Goal: Task Accomplishment & Management: Manage account settings

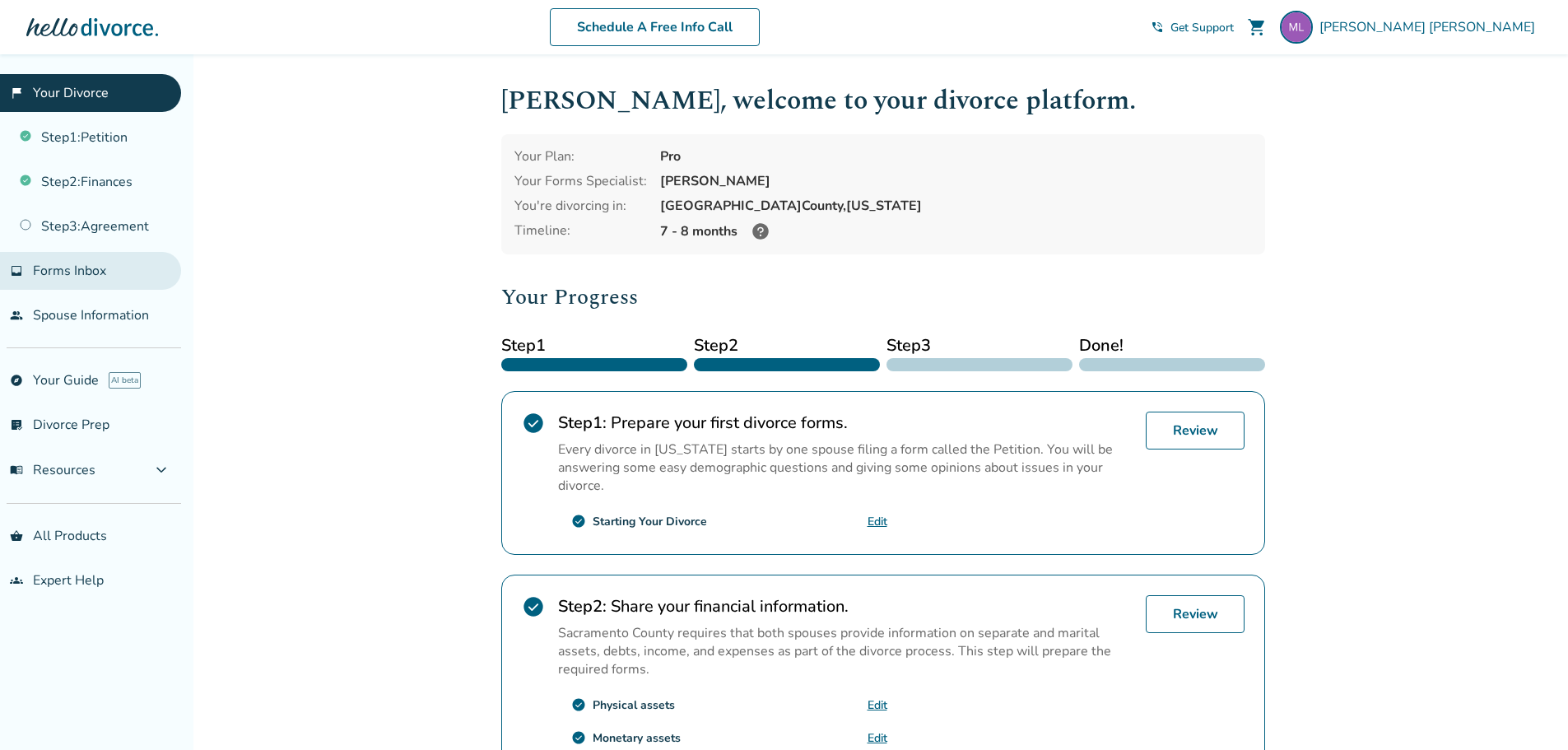
click at [69, 274] on span "Forms Inbox" at bounding box center [69, 270] width 73 height 18
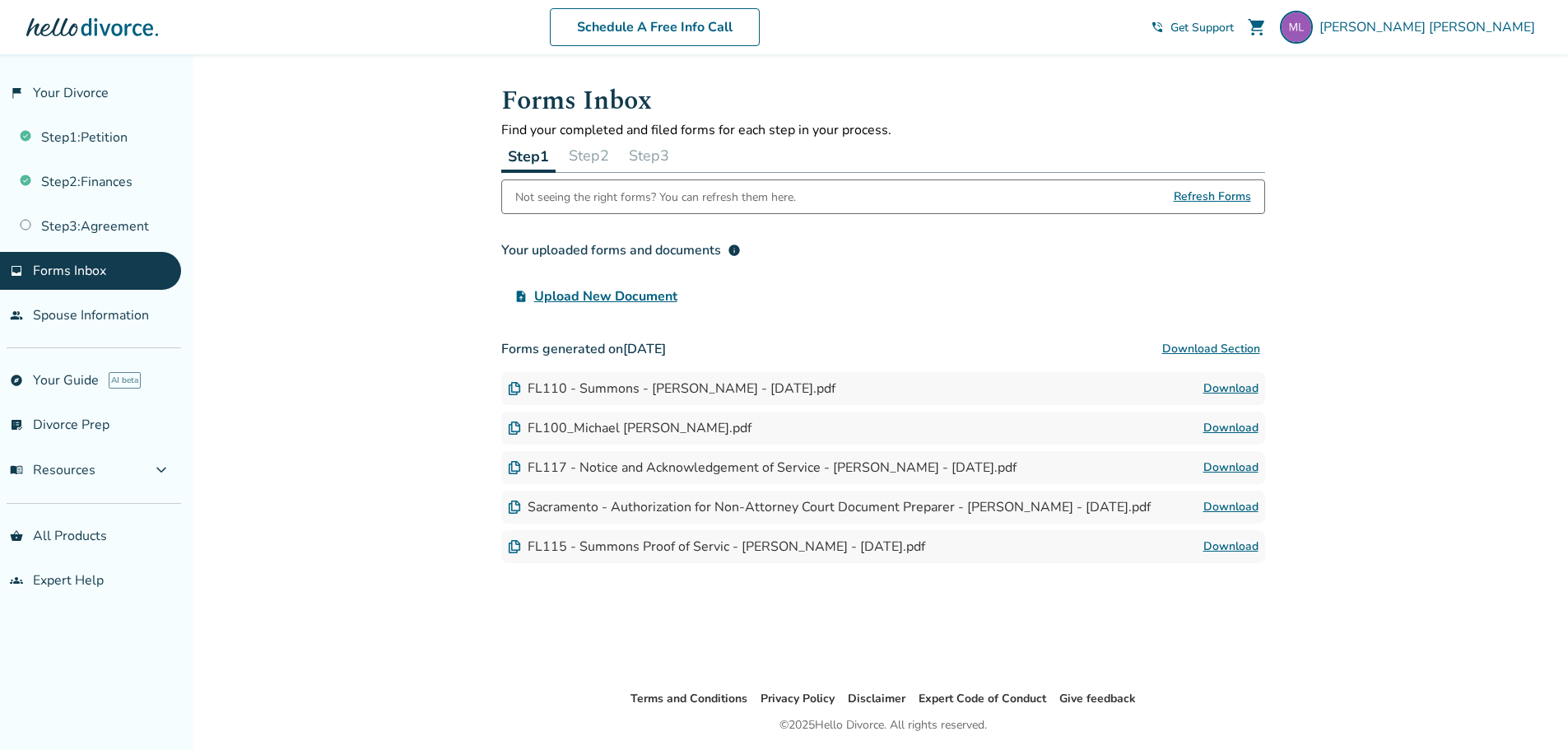
click at [1230, 195] on span "Refresh Forms" at bounding box center [1212, 196] width 78 height 33
click at [596, 156] on button "Step 2" at bounding box center [589, 155] width 53 height 33
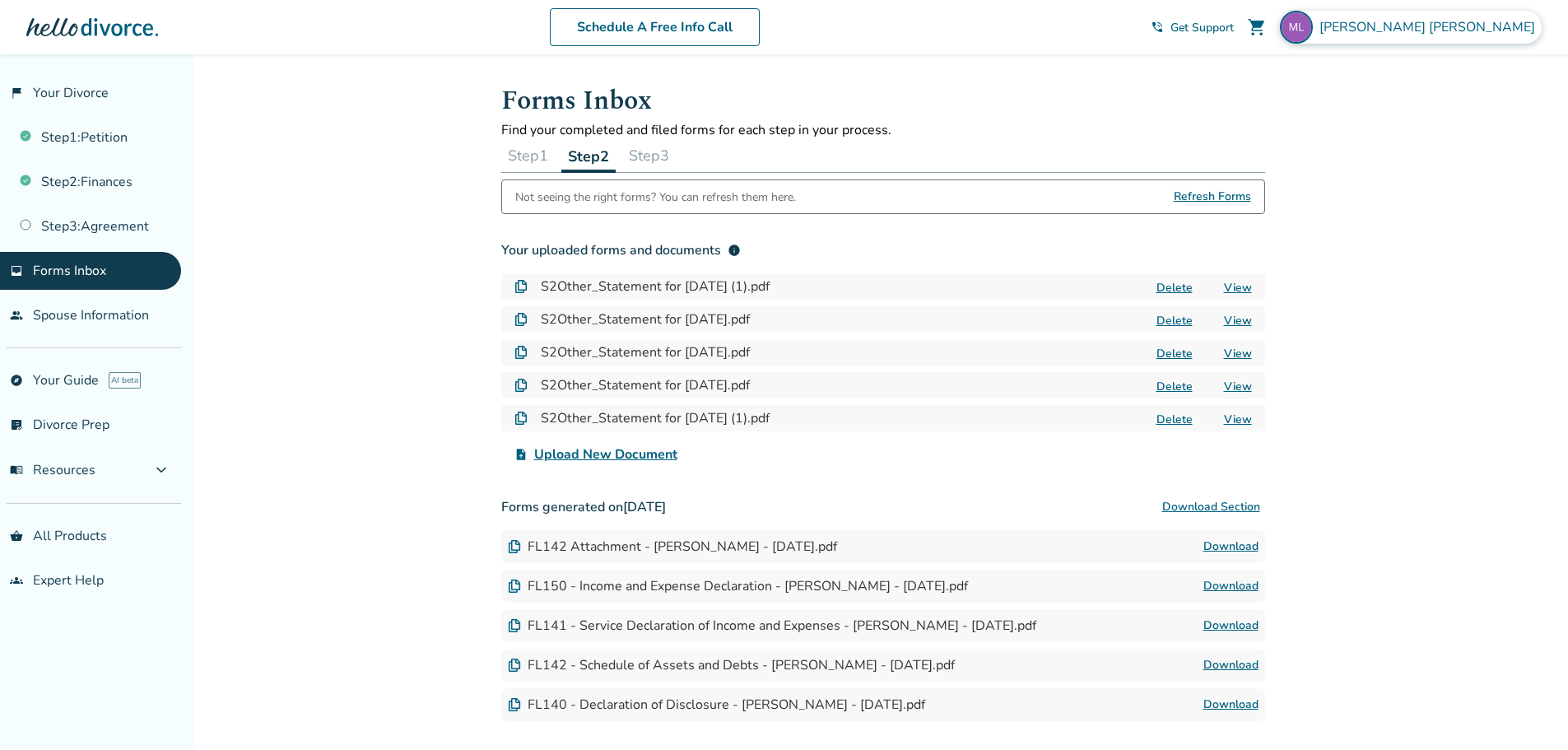
click at [1501, 31] on span "[PERSON_NAME]" at bounding box center [1431, 27] width 222 height 18
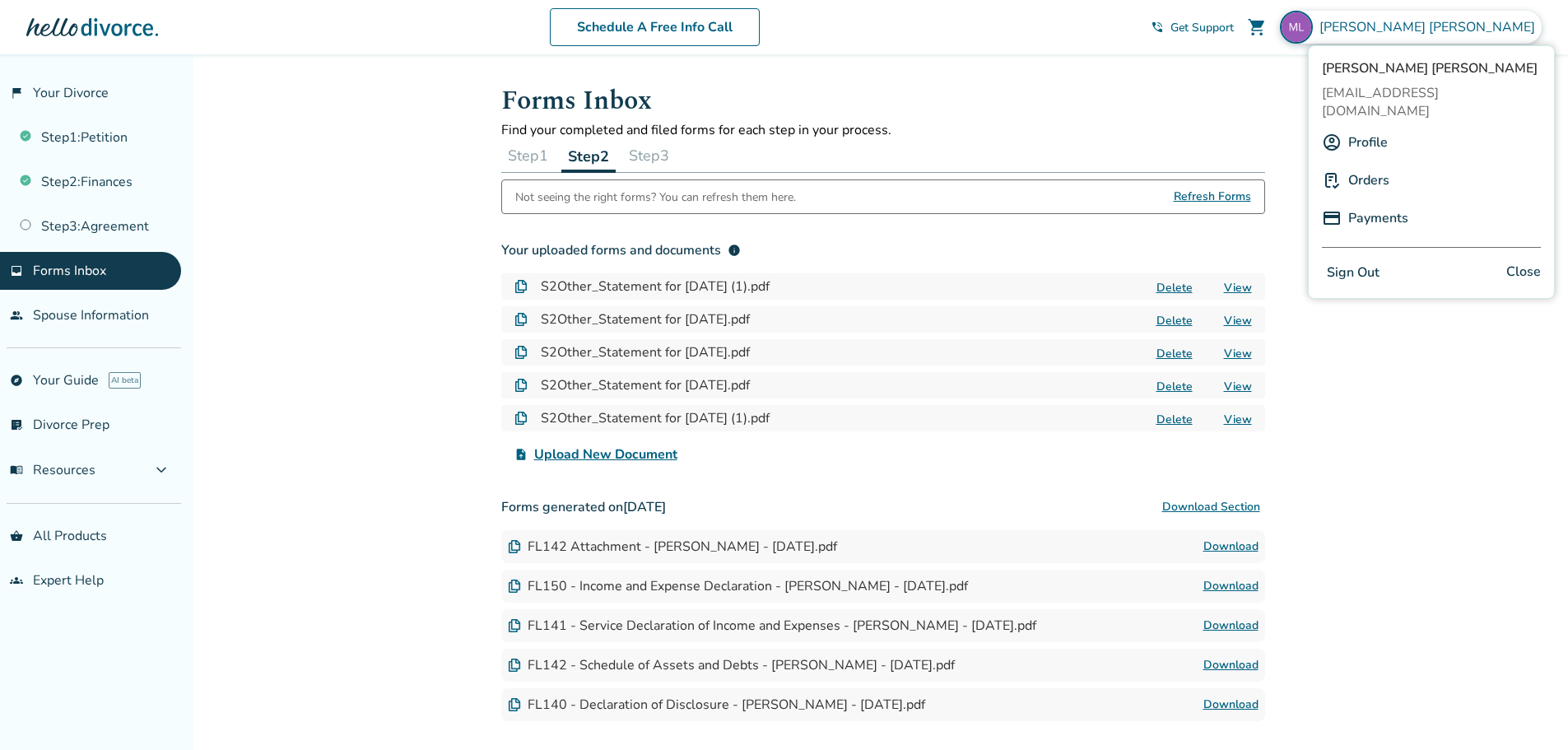
click at [1356, 261] on button "Sign Out" at bounding box center [1353, 272] width 63 height 24
